Goal: Task Accomplishment & Management: Complete application form

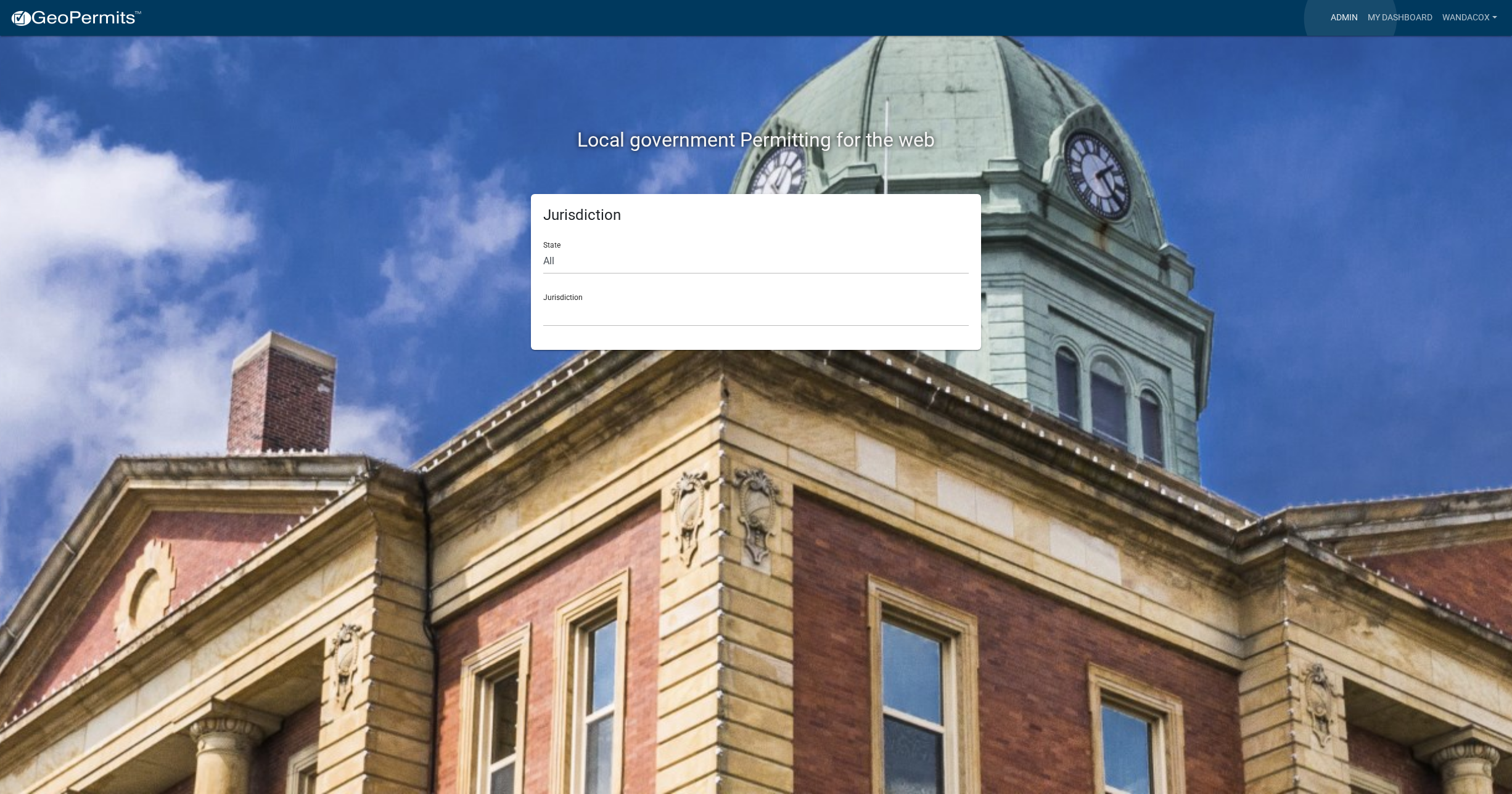
click at [1350, 19] on link "Admin" at bounding box center [1343, 18] width 37 height 24
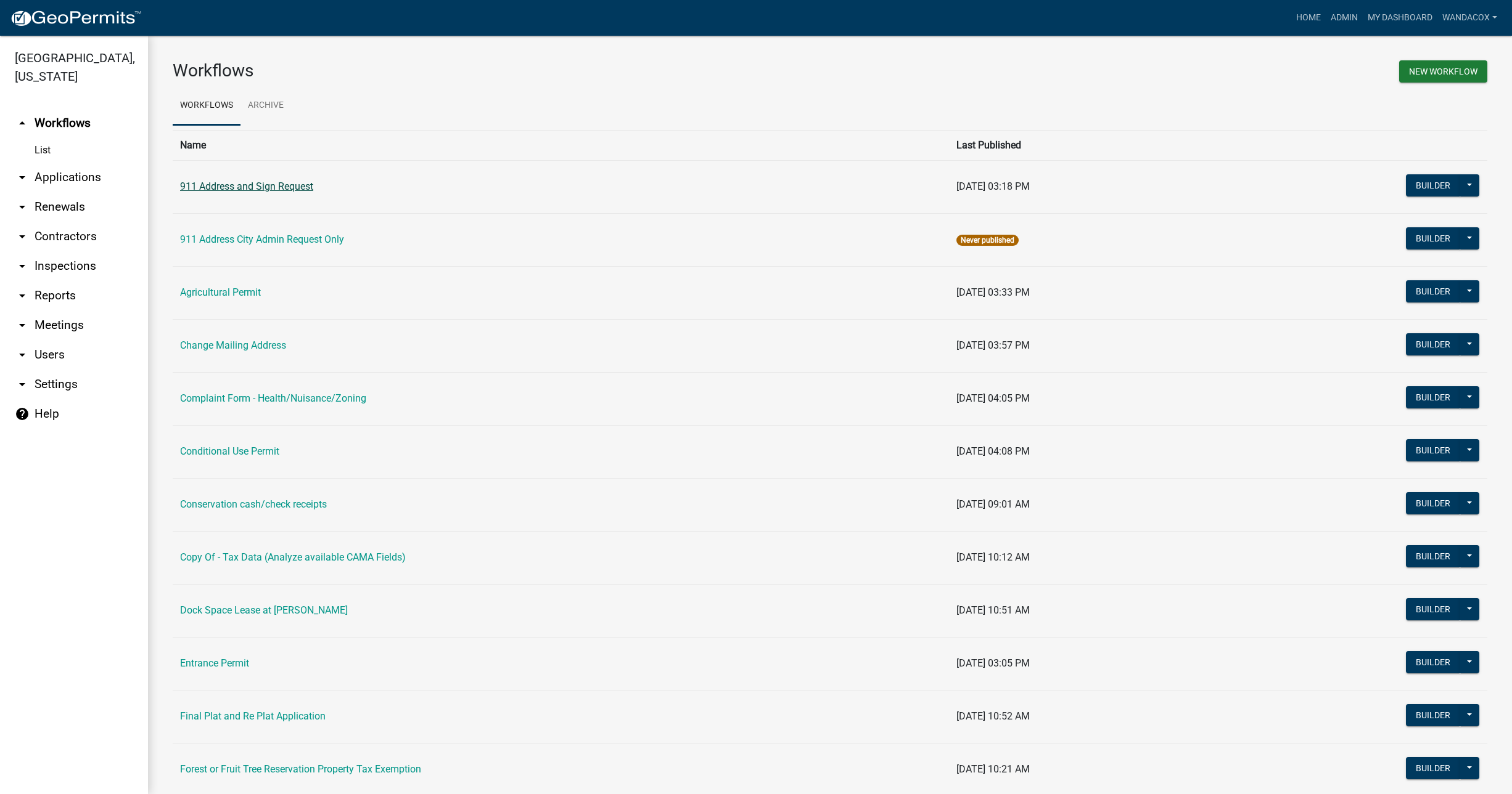
click at [236, 185] on link "911 Address and Sign Request" at bounding box center [246, 186] width 133 height 11
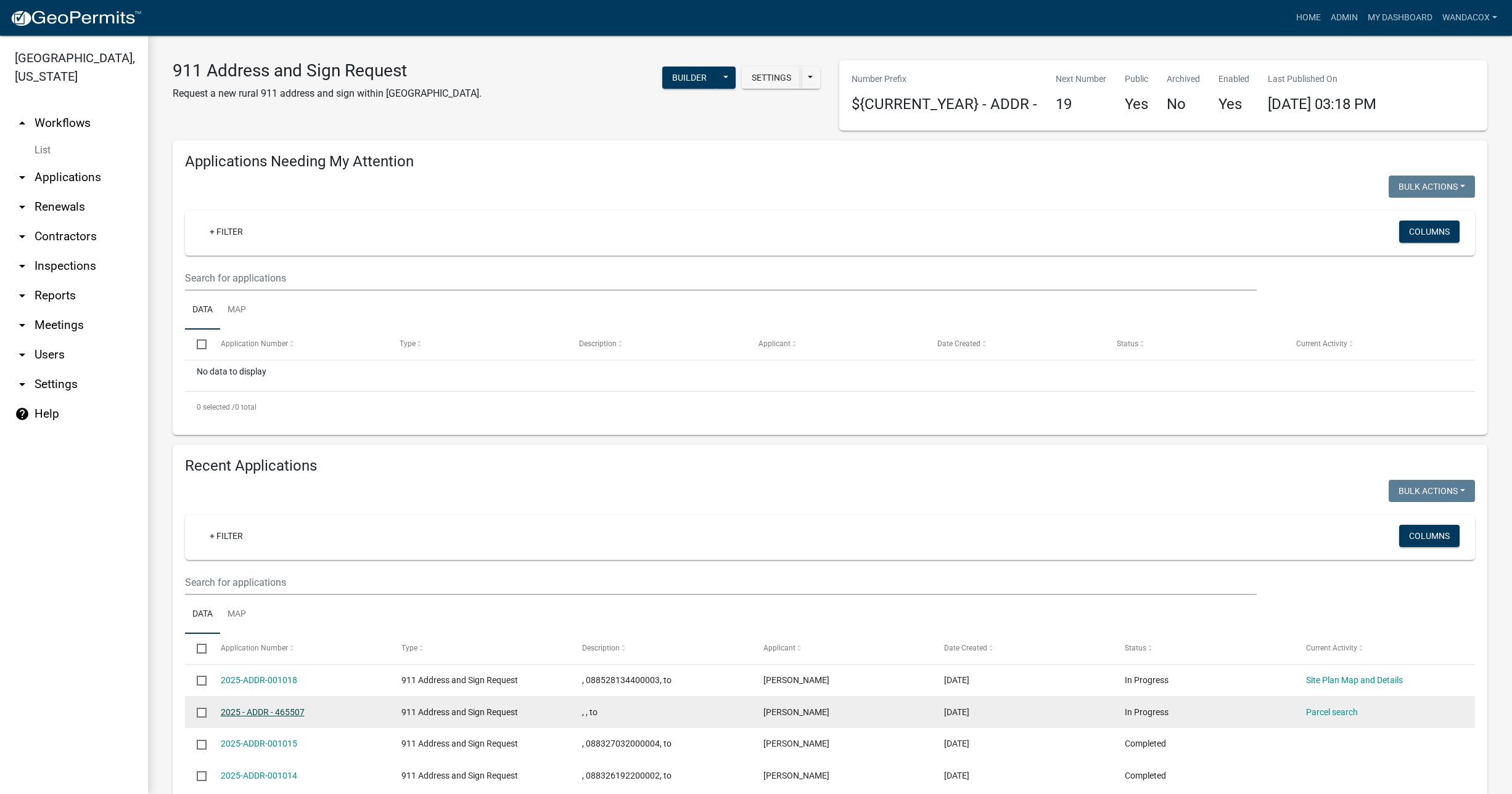
click at [252, 707] on link "2025 - ADDR - 465507" at bounding box center [262, 712] width 84 height 9
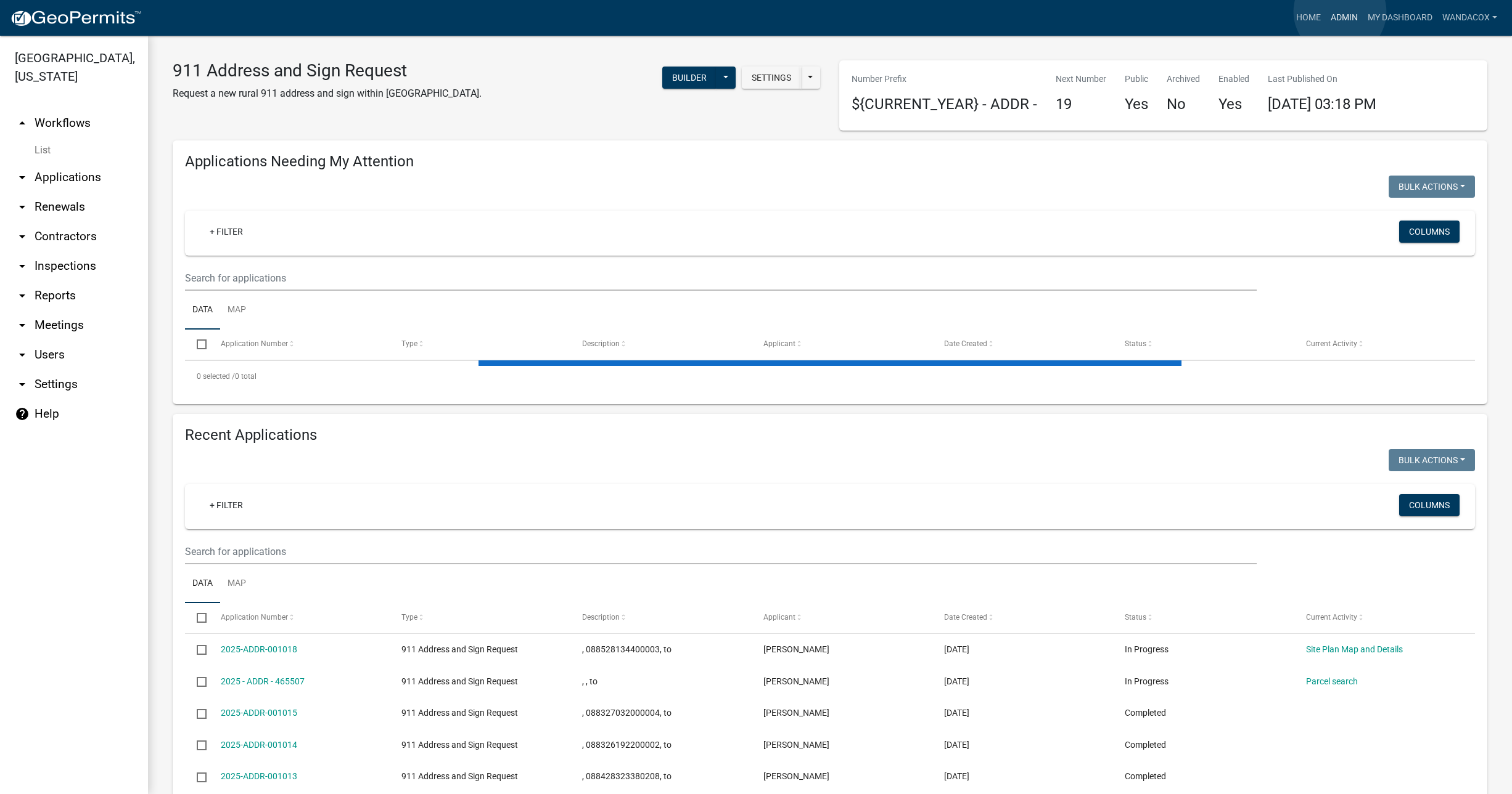
click at [1340, 11] on link "Admin" at bounding box center [1343, 18] width 37 height 24
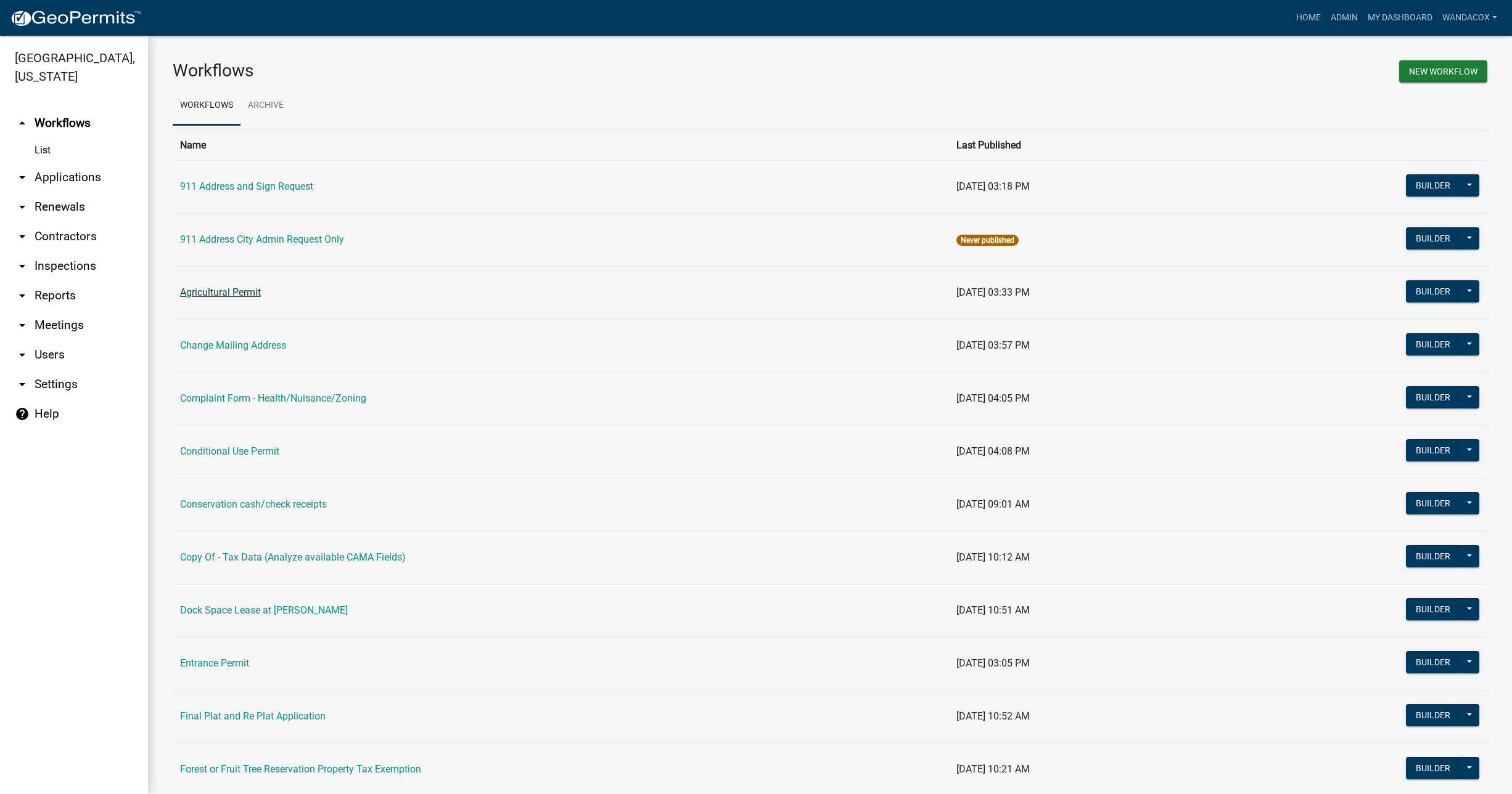
click at [238, 286] on link "Agricultural Permit" at bounding box center [220, 292] width 81 height 11
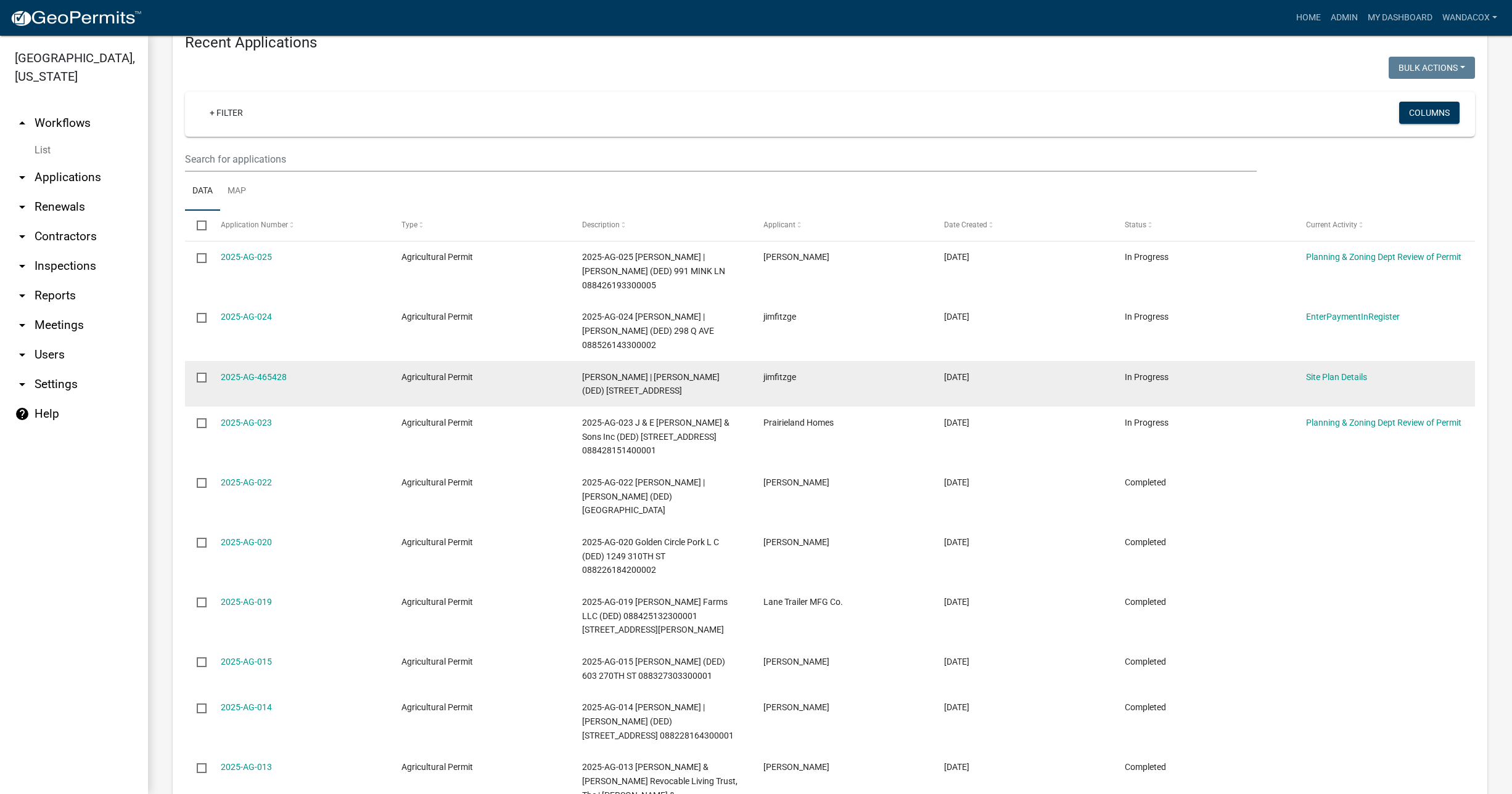
scroll to position [616, 0]
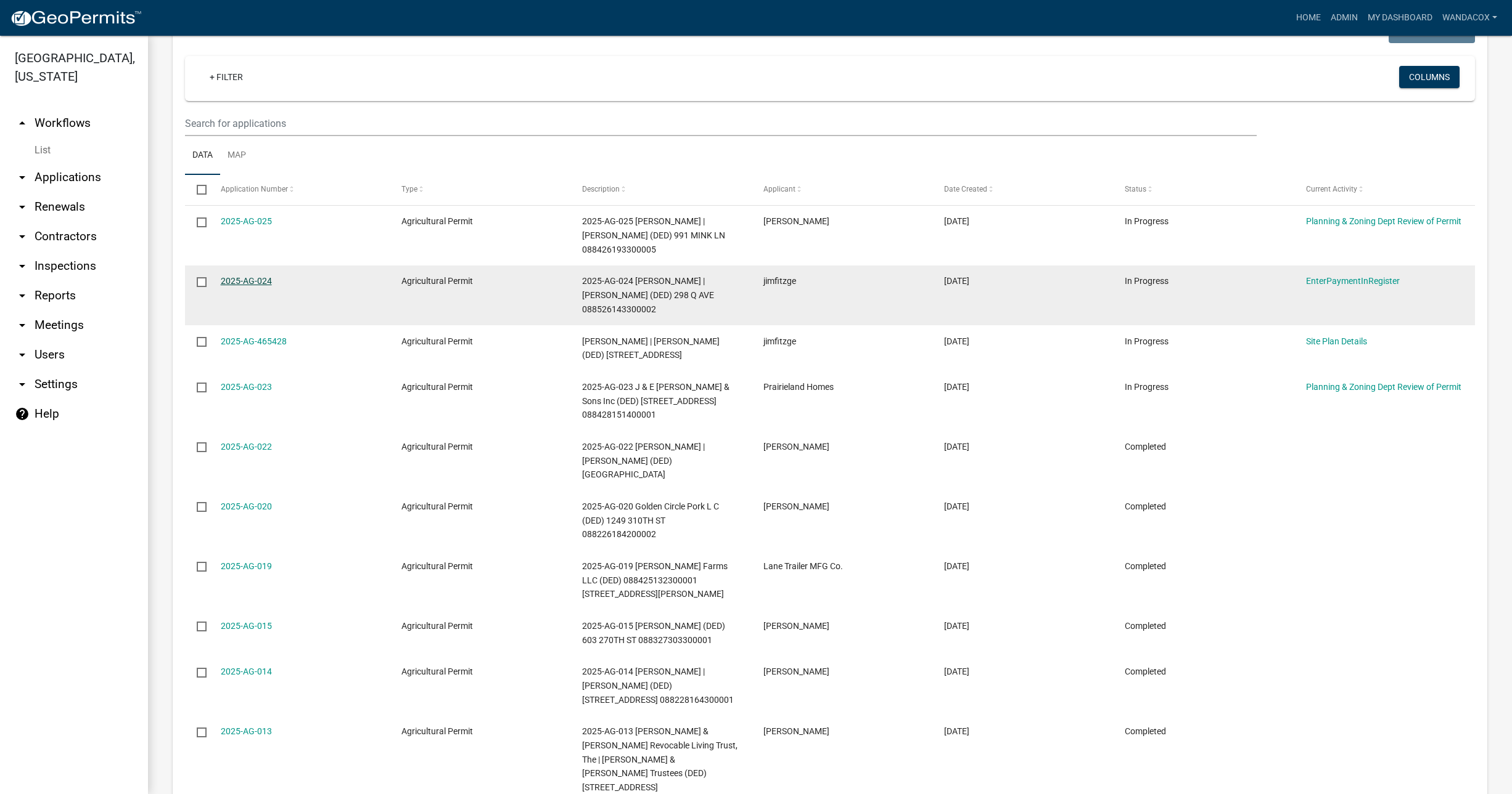
click at [230, 276] on link "2025-AG-024" at bounding box center [246, 281] width 51 height 9
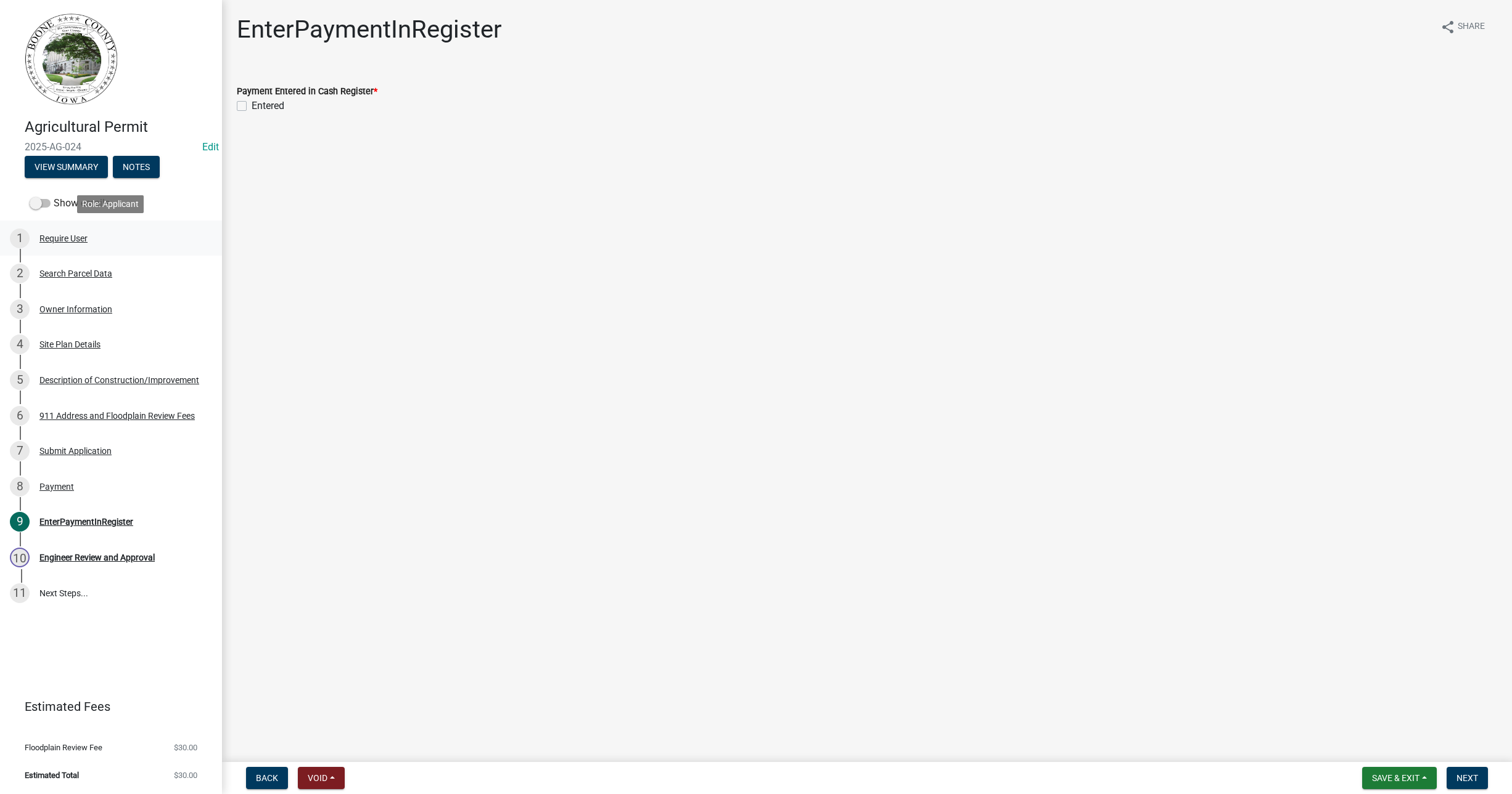
click at [67, 235] on div "Require User" at bounding box center [63, 238] width 48 height 8
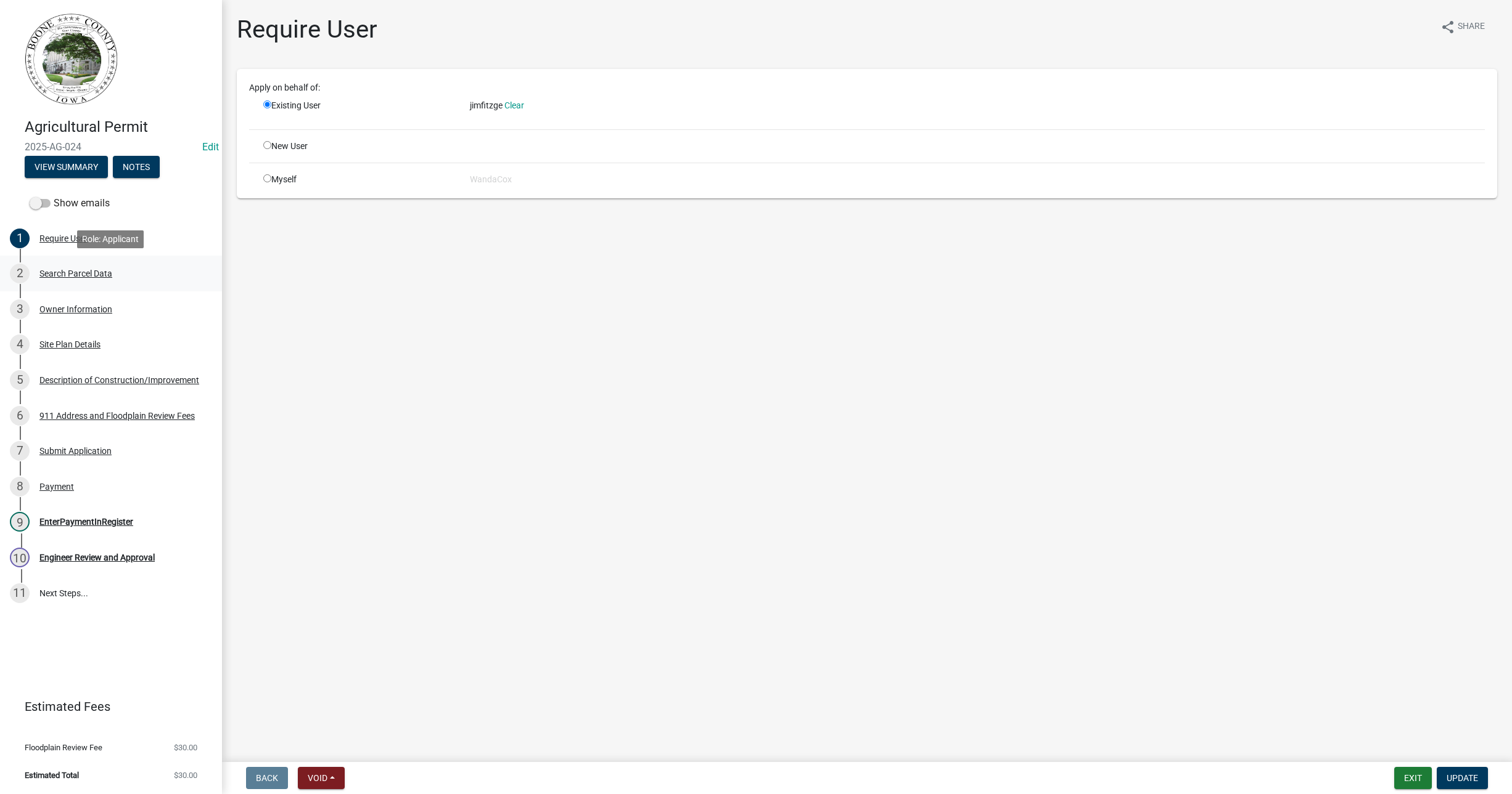
click at [71, 270] on div "Search Parcel Data" at bounding box center [75, 273] width 73 height 8
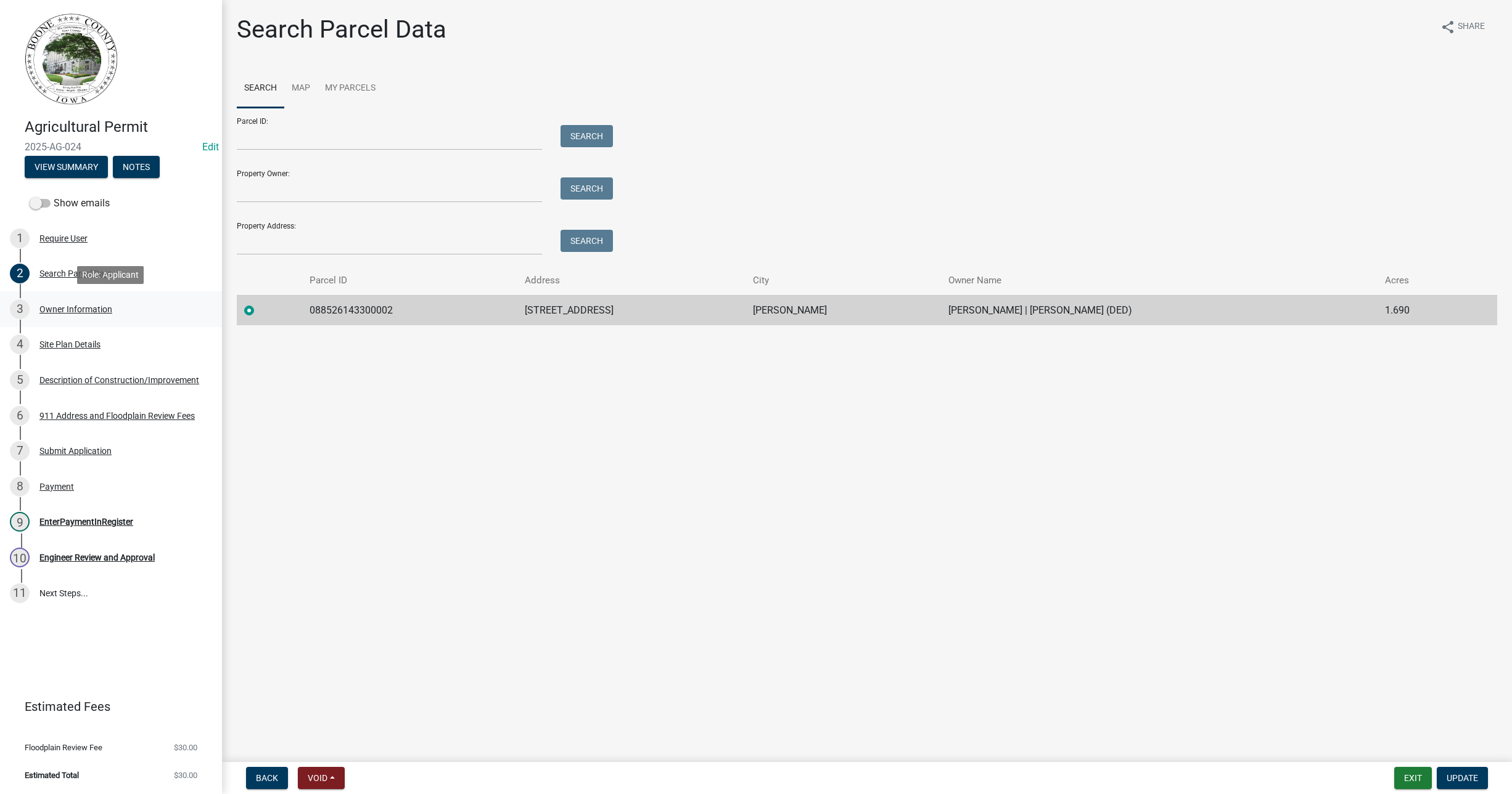
click at [87, 306] on div "Owner Information" at bounding box center [75, 309] width 73 height 8
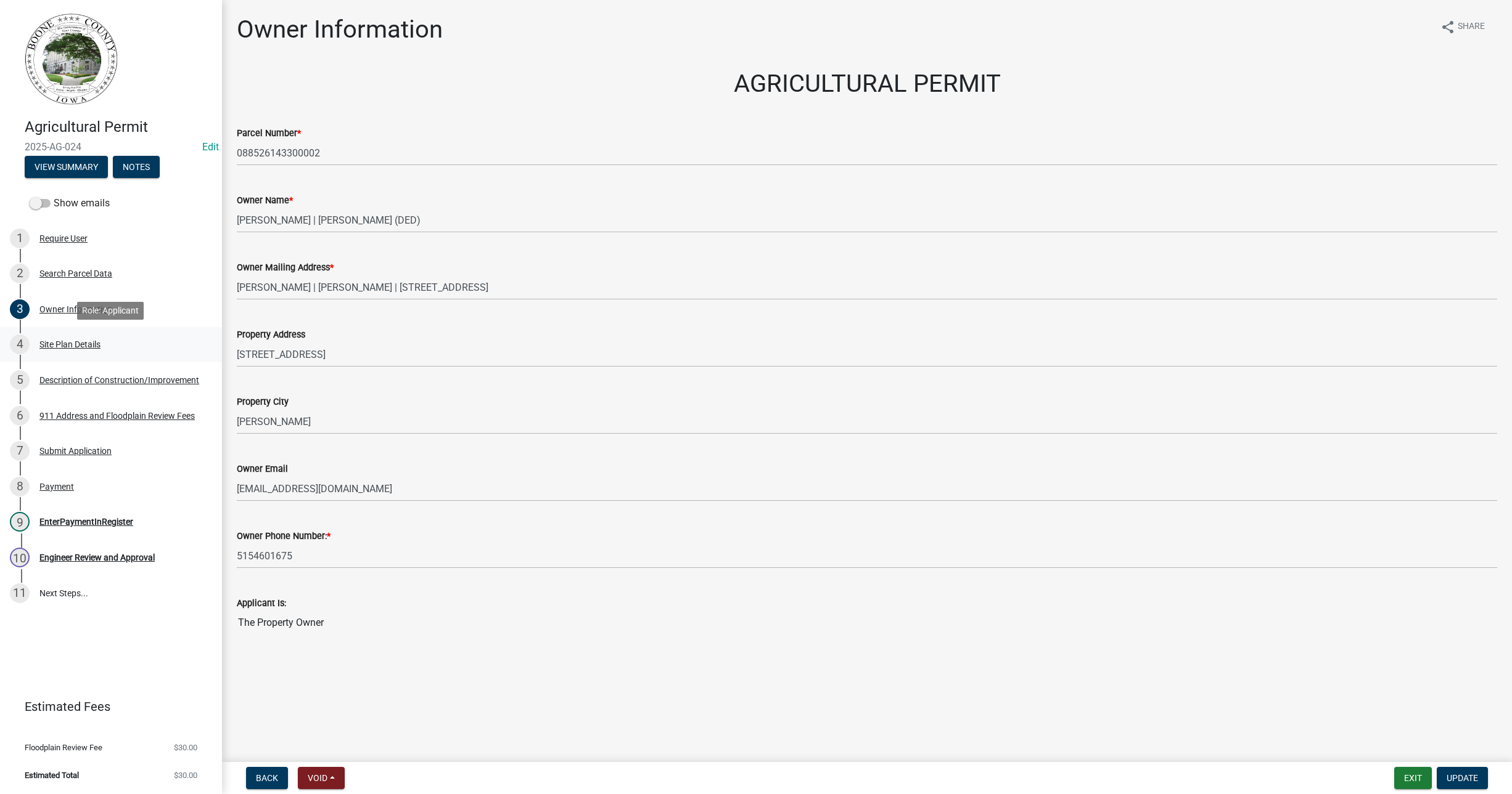
click at [80, 342] on div "Site Plan Details" at bounding box center [70, 344] width 61 height 8
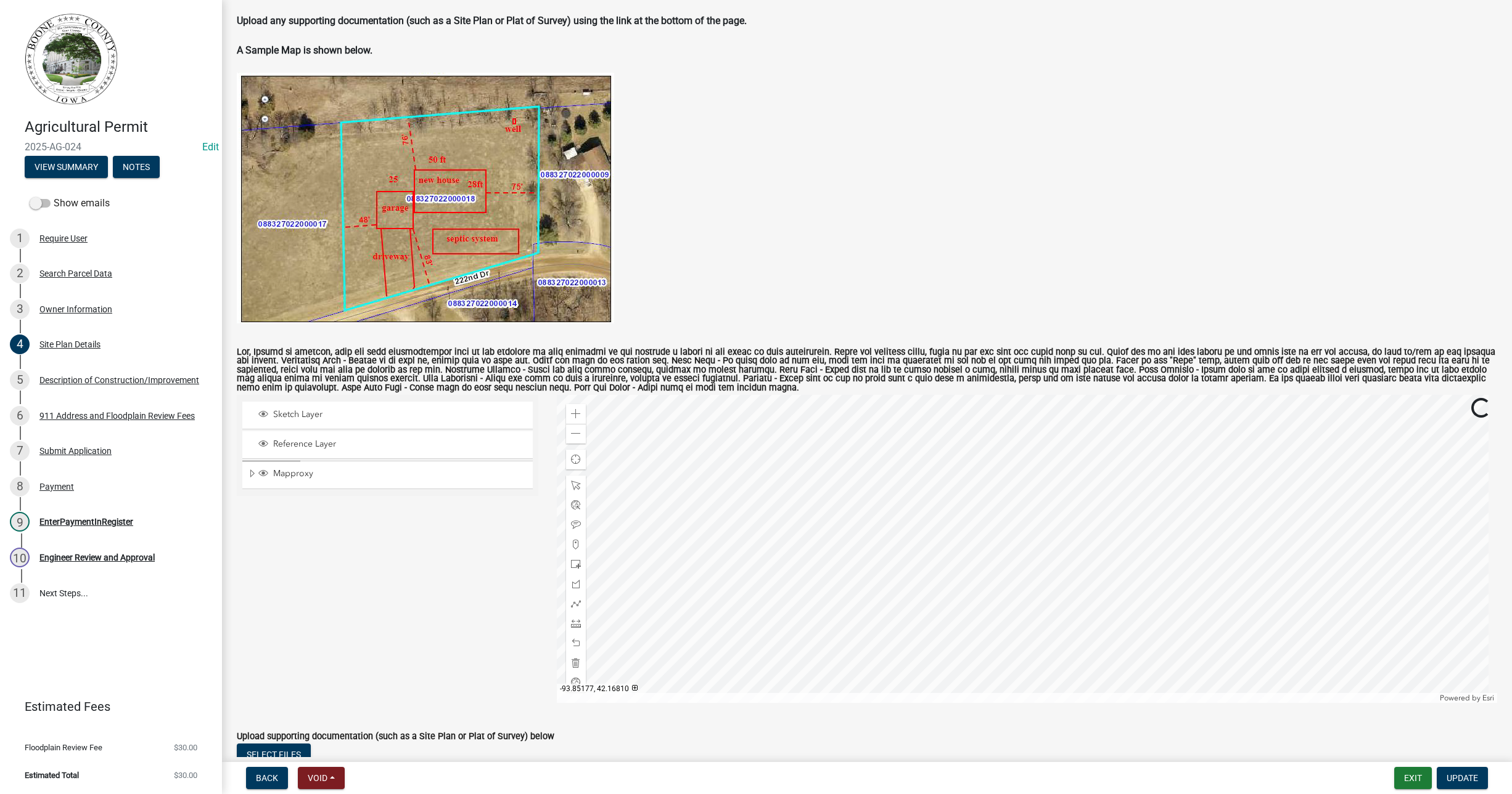
scroll to position [231, 0]
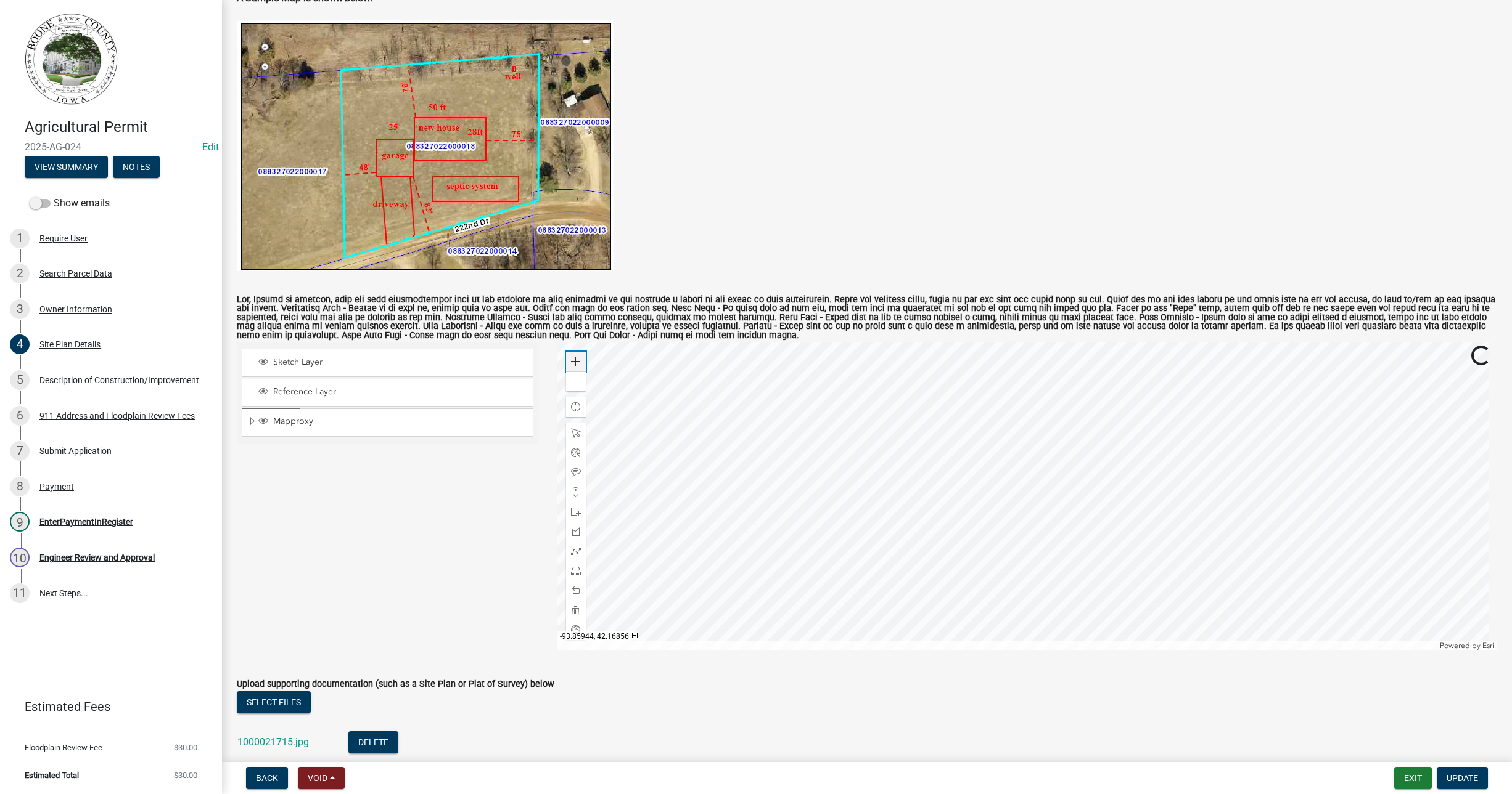
click at [571, 359] on span at bounding box center [576, 362] width 9 height 9
click at [63, 377] on div "Description of Construction/Improvement" at bounding box center [119, 380] width 159 height 8
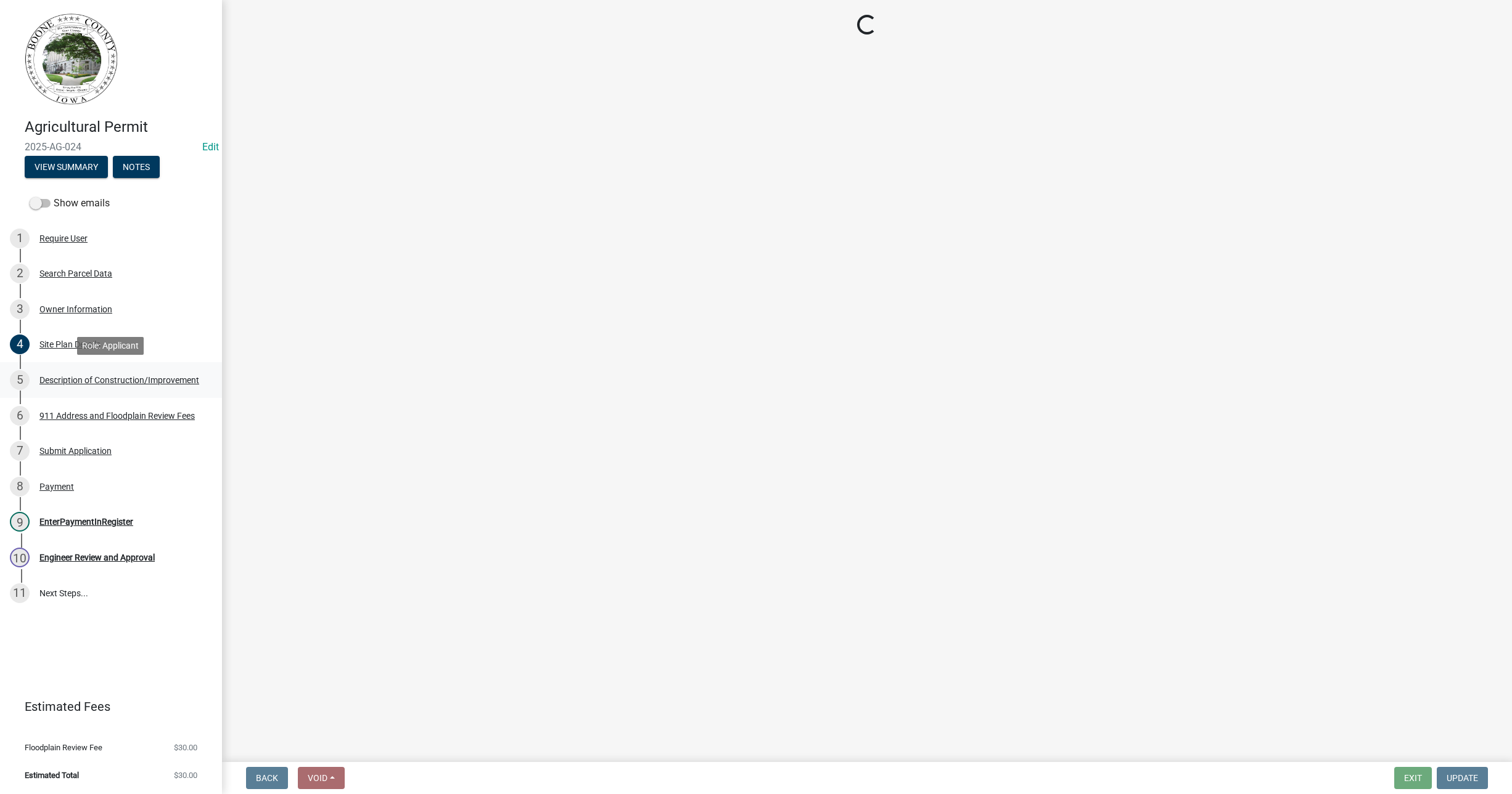
select select "ef34a811-276d-4d27-a1ec-b88096a917b3"
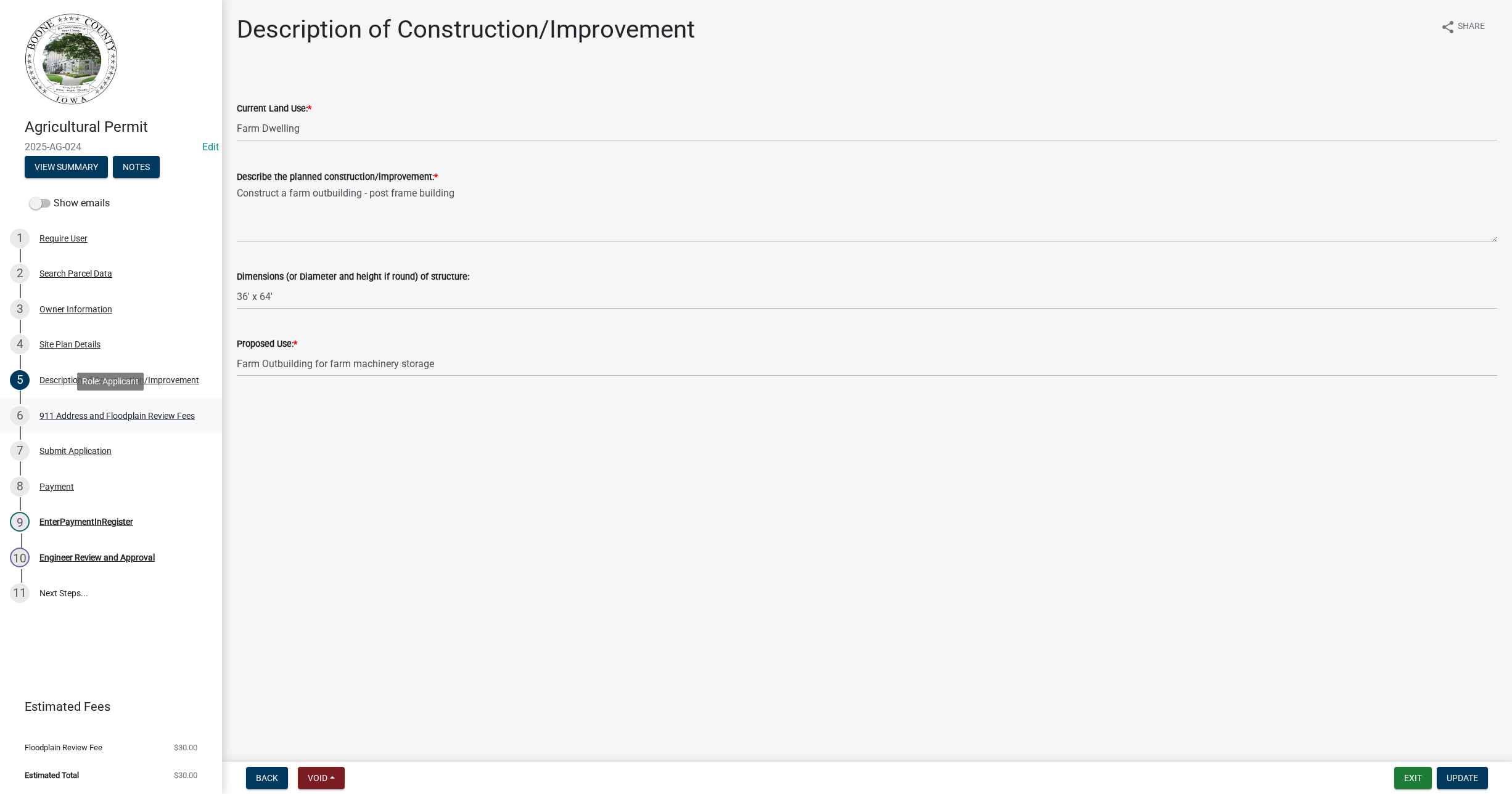
click at [108, 412] on div "911 Address and Floodplain Review Fees" at bounding box center [117, 415] width 155 height 8
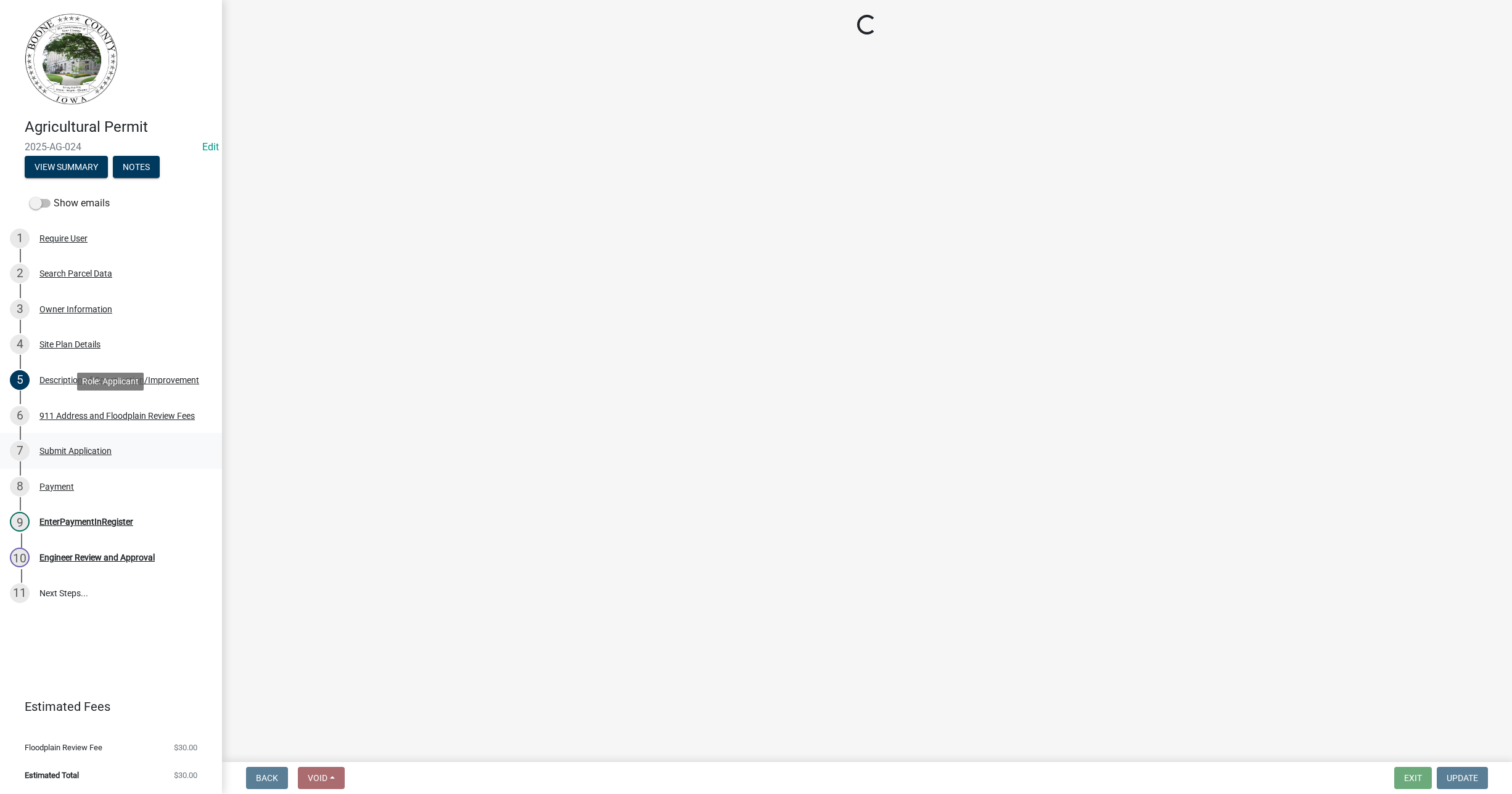
select select "e1b6d59a-d18b-412c-8738-05ff5e9549fa"
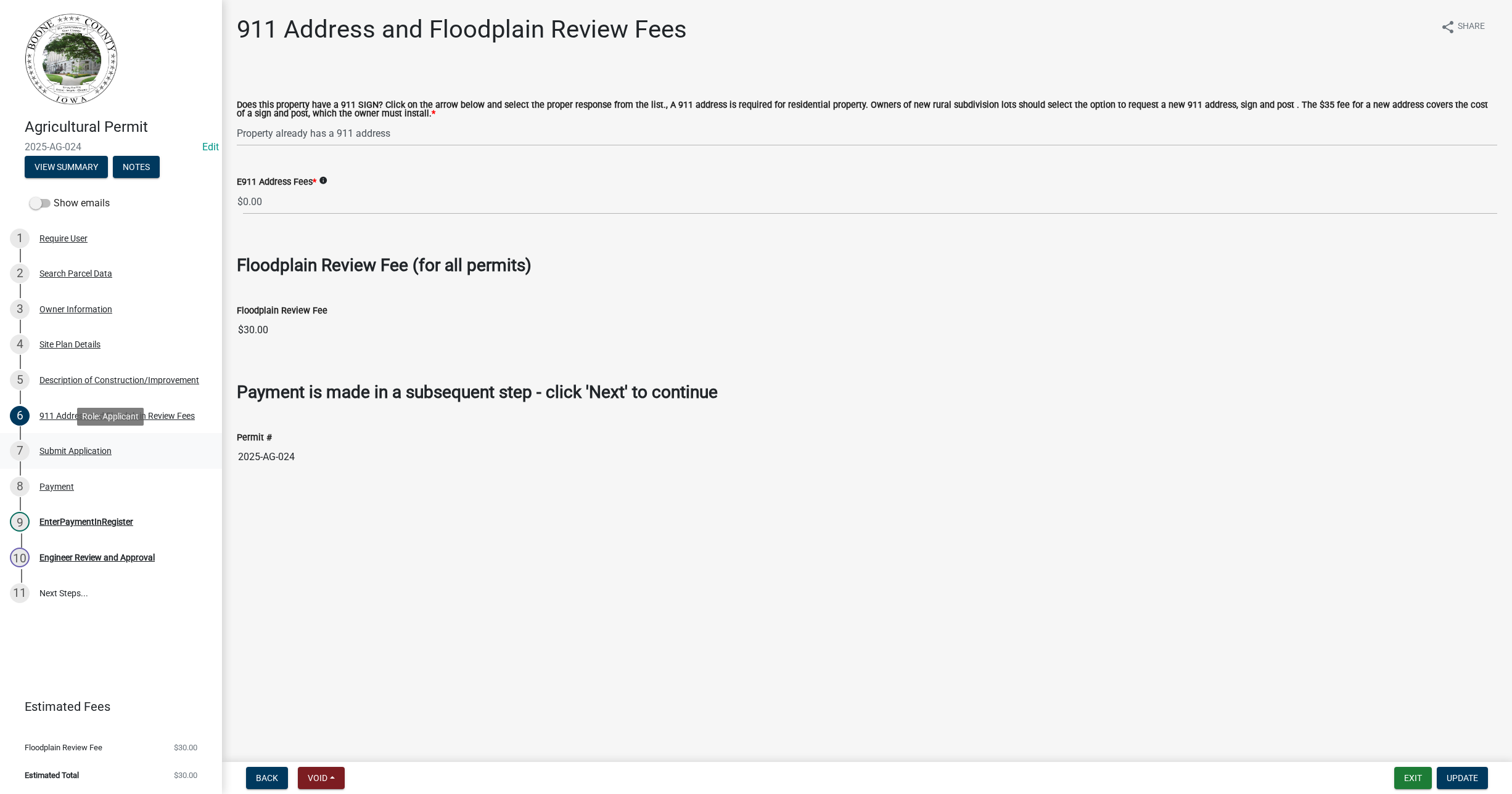
click at [77, 451] on div "Submit Application" at bounding box center [75, 450] width 73 height 8
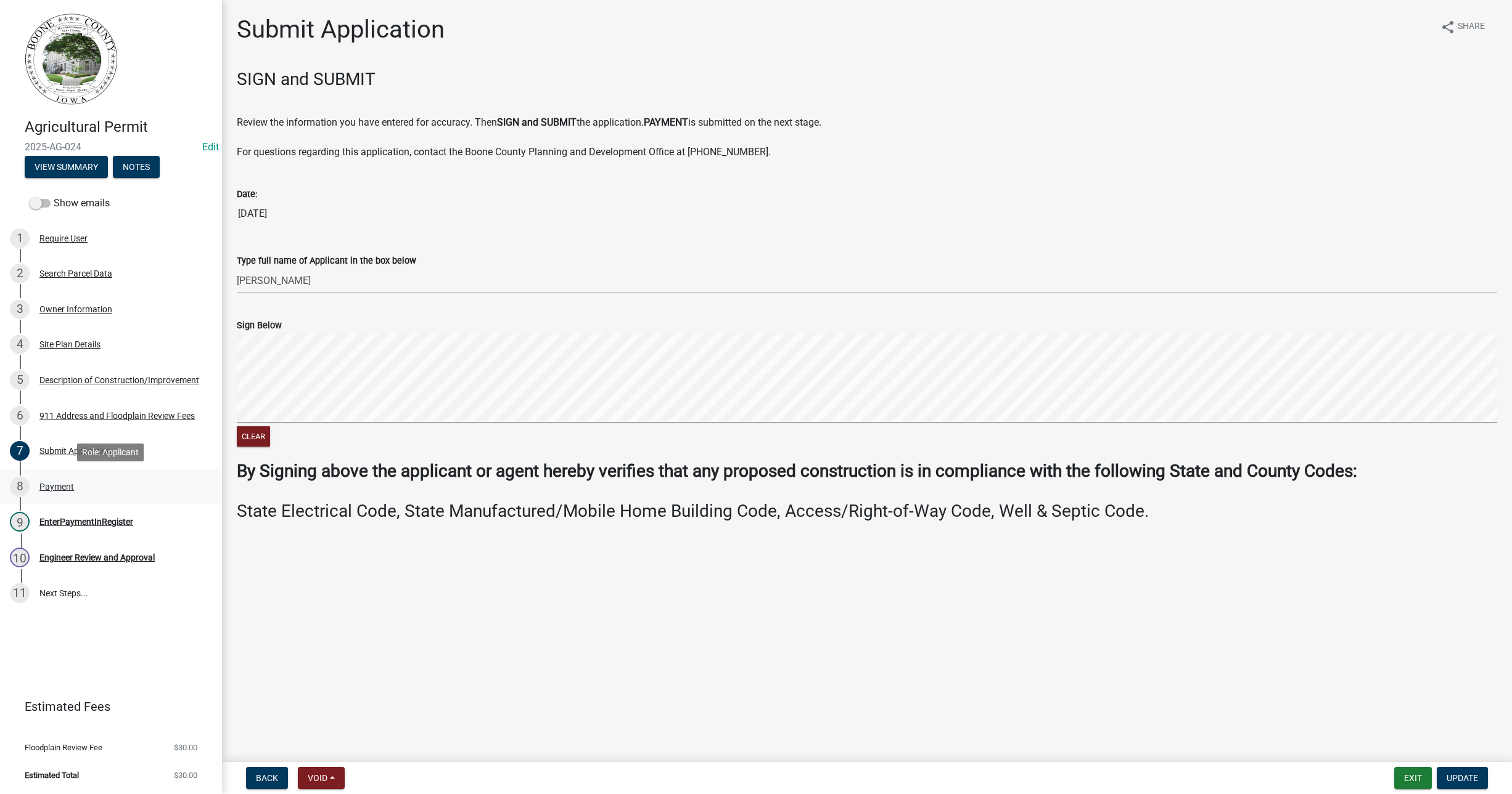
click at [53, 483] on div "Payment" at bounding box center [57, 486] width 35 height 8
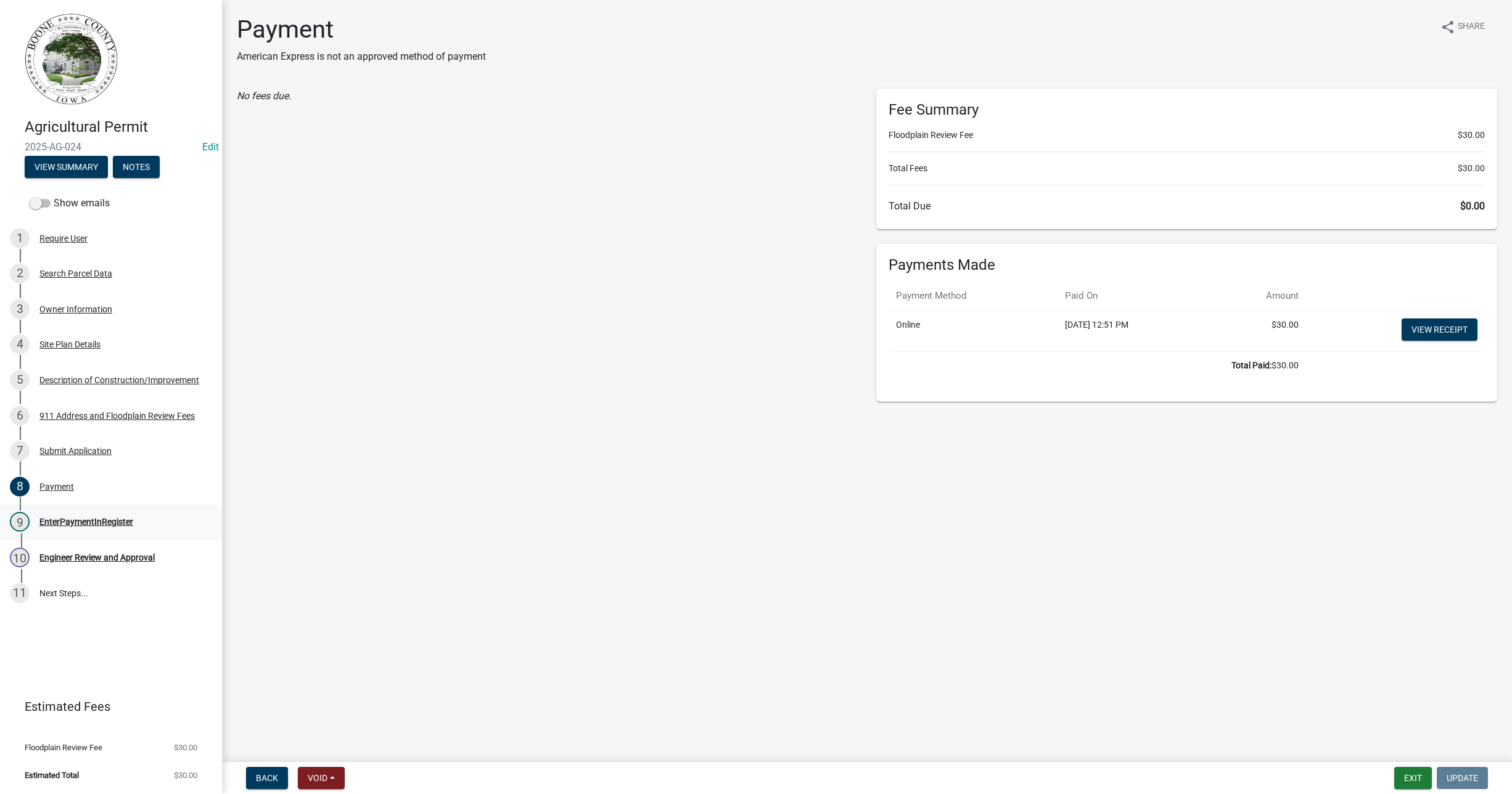
click at [76, 518] on div "EnterPaymentInRegister" at bounding box center [86, 522] width 93 height 8
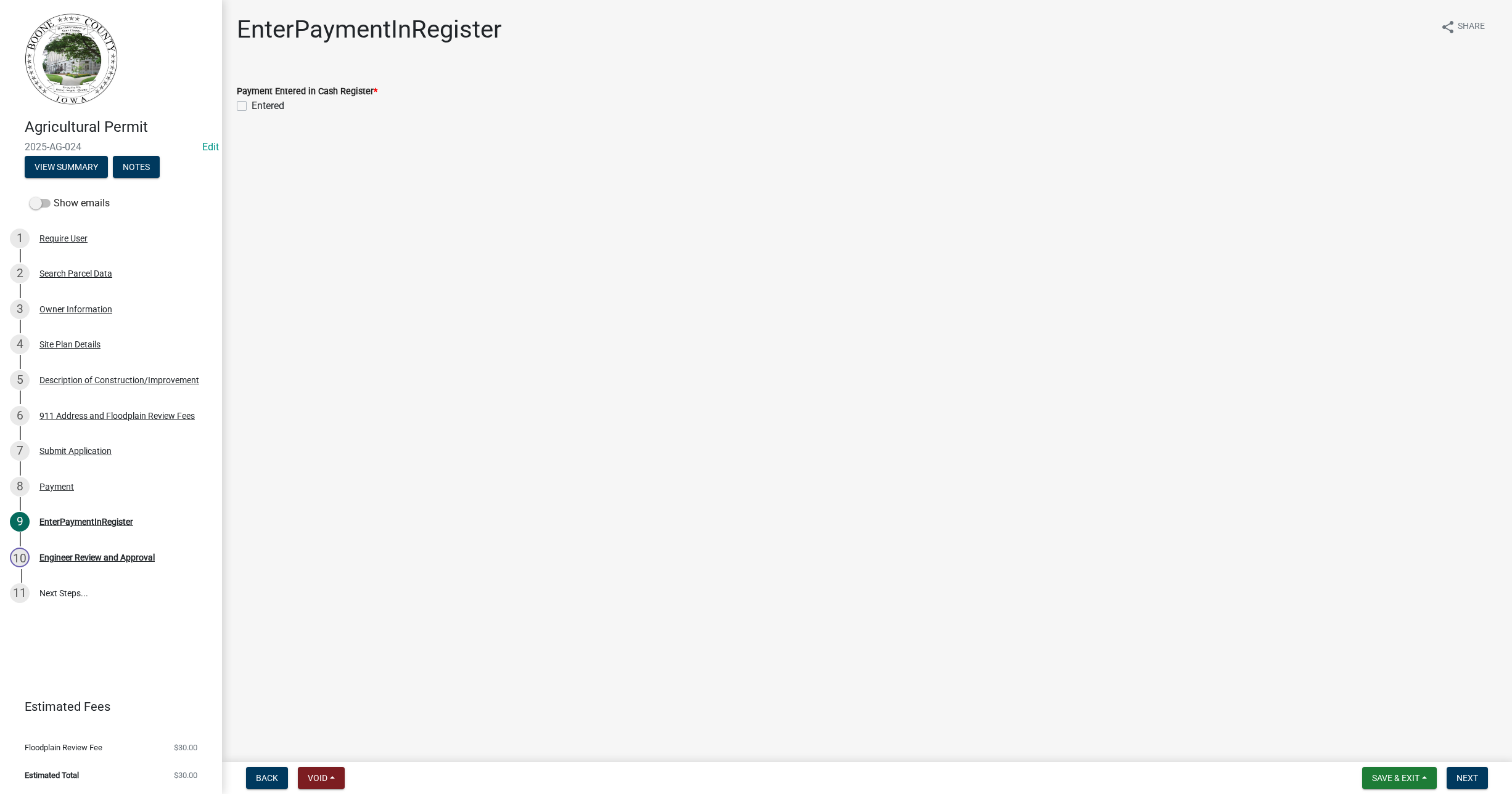
click at [252, 105] on label "Entered" at bounding box center [268, 106] width 33 height 15
click at [252, 105] on input "Entered" at bounding box center [255, 103] width 8 height 8
checkbox input "true"
click at [1469, 779] on span "Next" at bounding box center [1467, 778] width 22 height 9
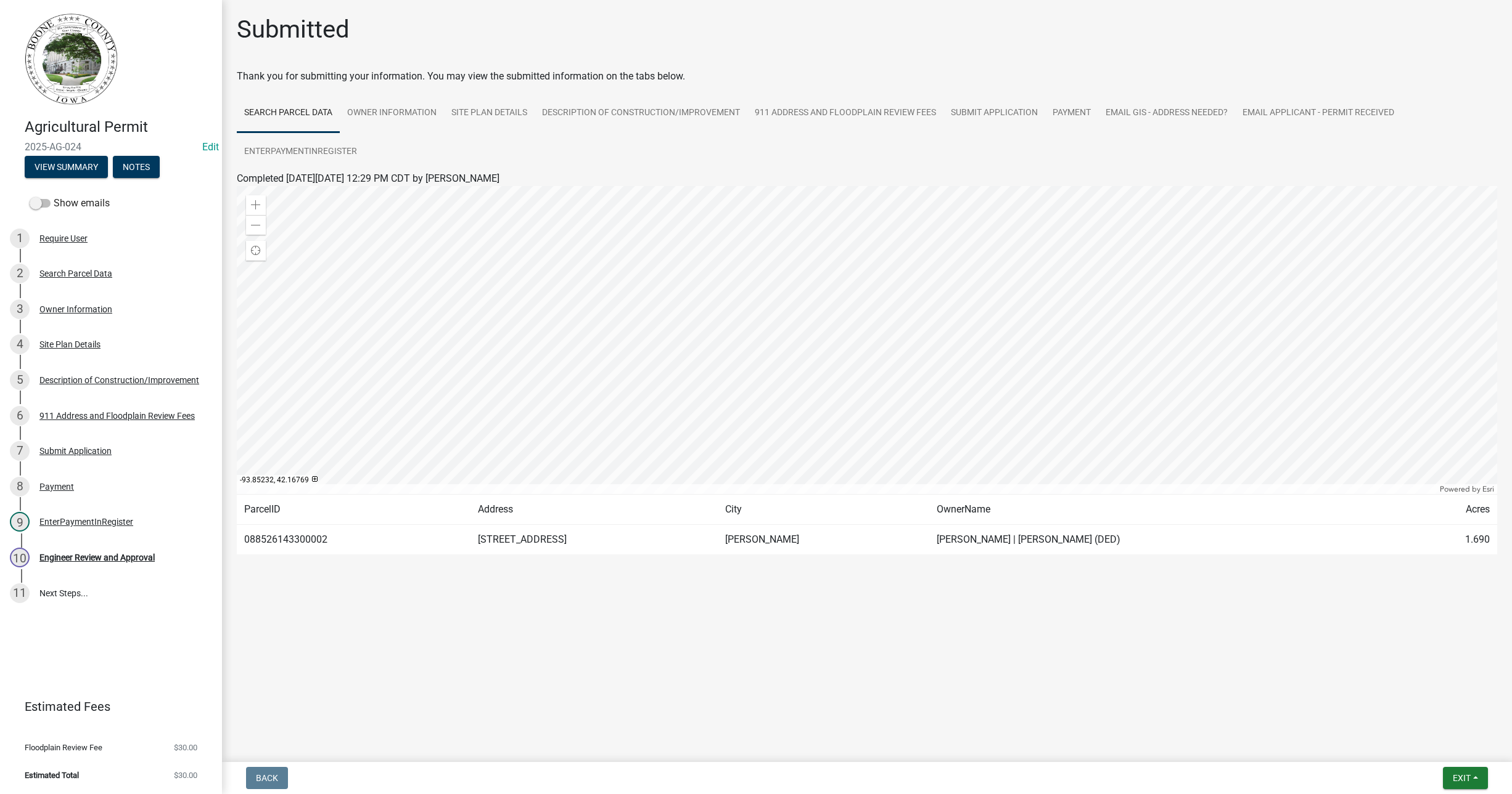
click at [1171, 83] on div "Thank you for submitting your information. You may view the submitted informati…" at bounding box center [867, 76] width 1260 height 15
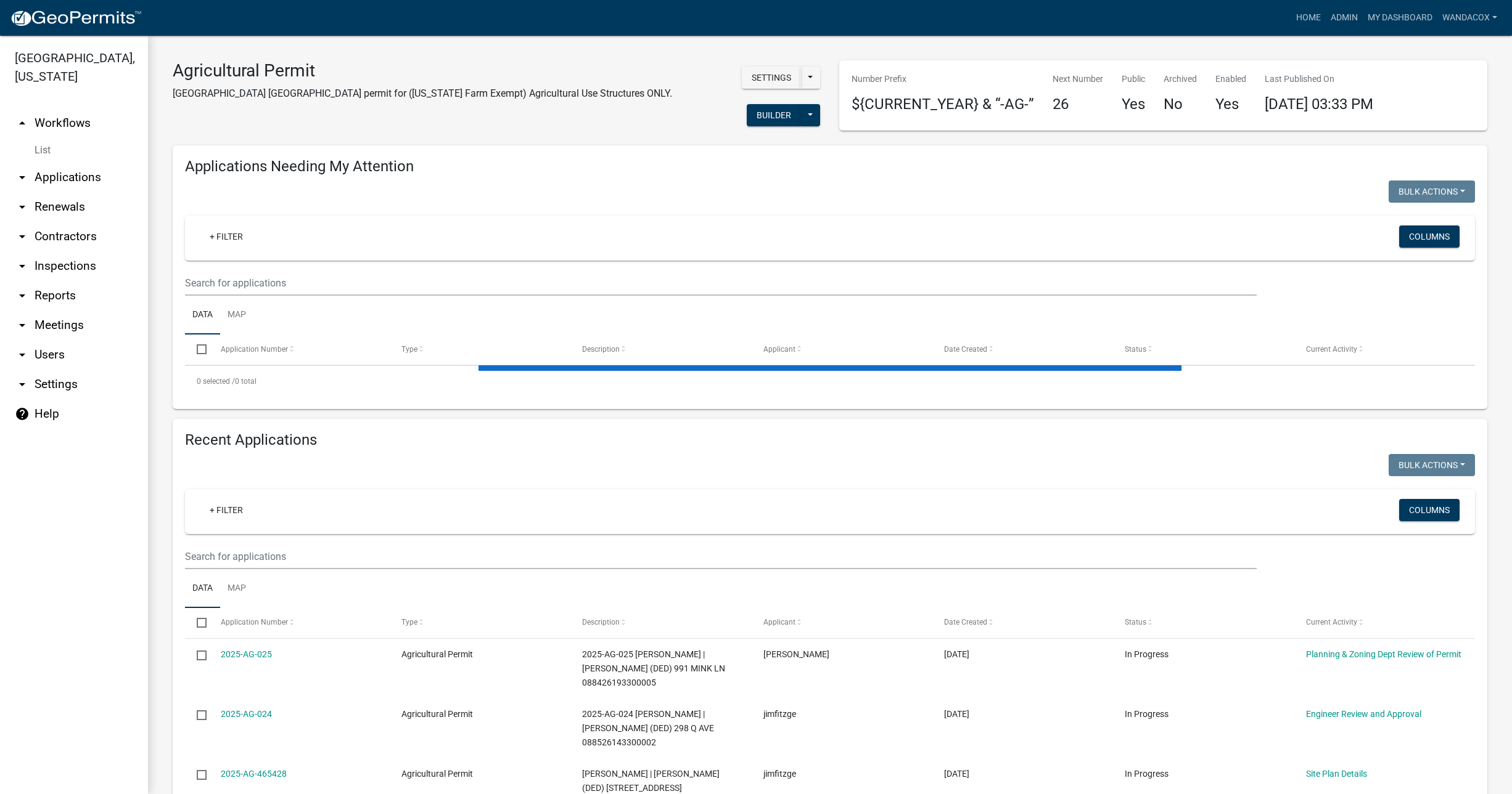
click at [51, 163] on link "arrow_drop_down Applications" at bounding box center [73, 177] width 148 height 29
